Goal: Check status: Check status

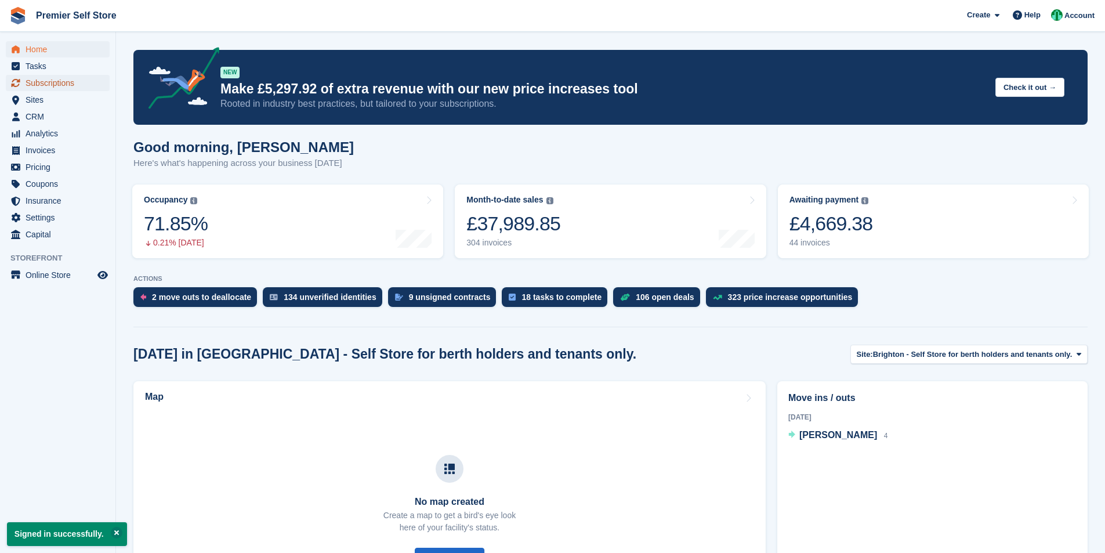
click at [43, 88] on span "Subscriptions" at bounding box center [61, 83] width 70 height 16
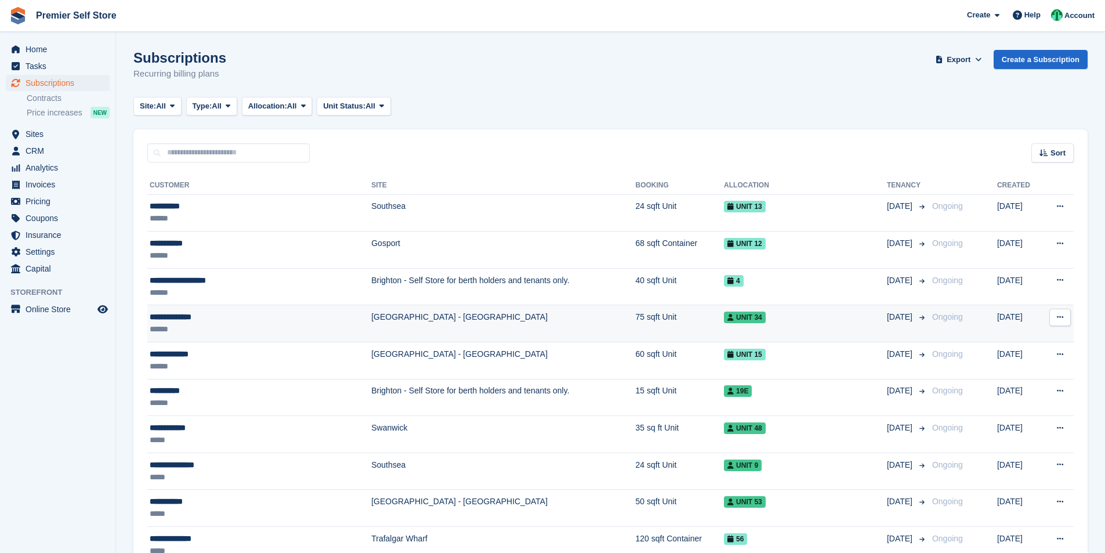
click at [371, 323] on td "[GEOGRAPHIC_DATA] - [GEOGRAPHIC_DATA]" at bounding box center [503, 323] width 264 height 37
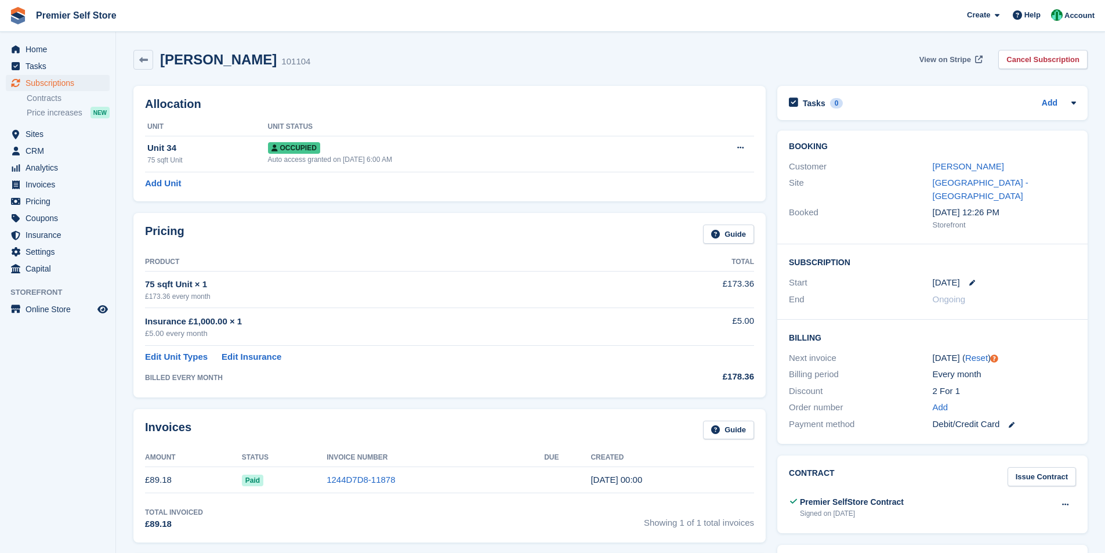
click at [959, 62] on span "View on Stripe" at bounding box center [946, 60] width 52 height 12
